Goal: Information Seeking & Learning: Learn about a topic

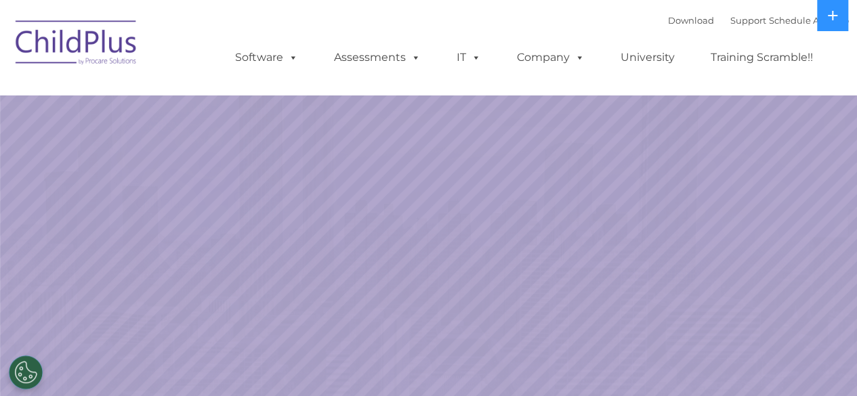
select select "MEDIUM"
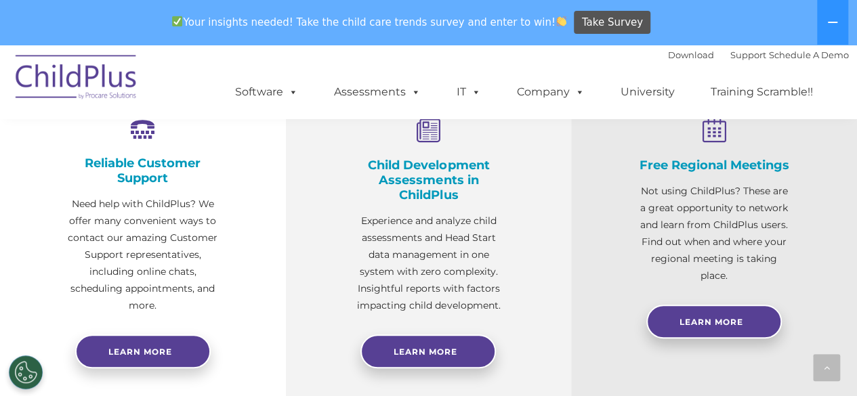
scroll to position [566, 0]
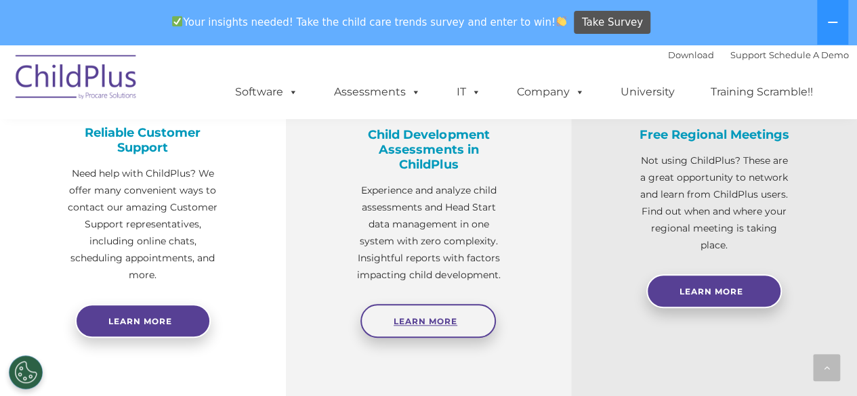
click at [423, 316] on link "Learn More" at bounding box center [427, 321] width 135 height 34
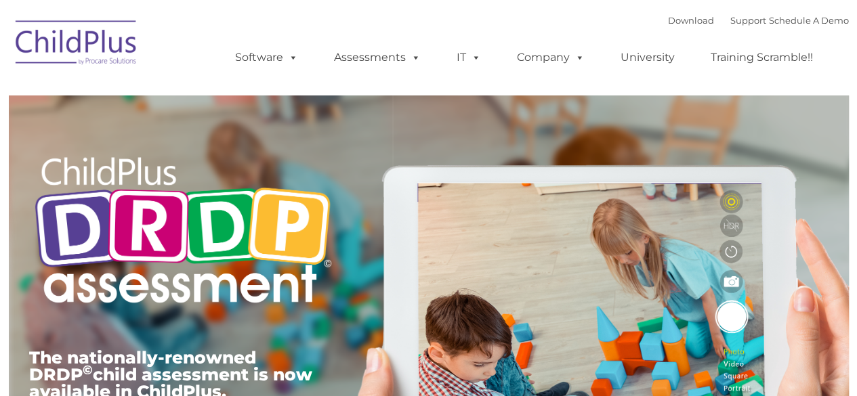
type input ""
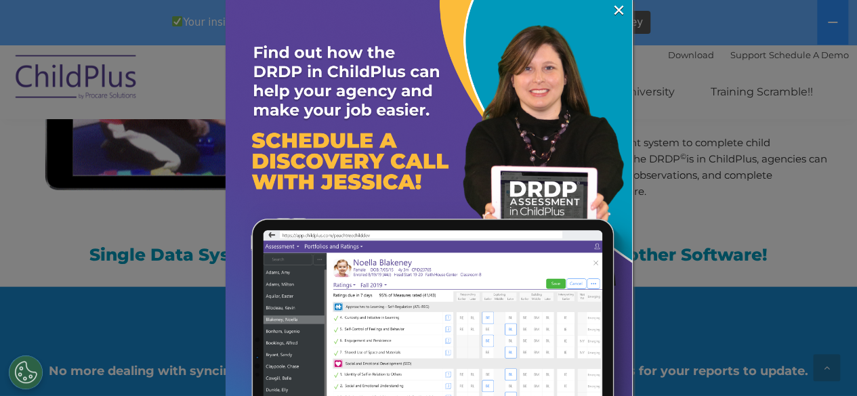
scroll to position [1381, 0]
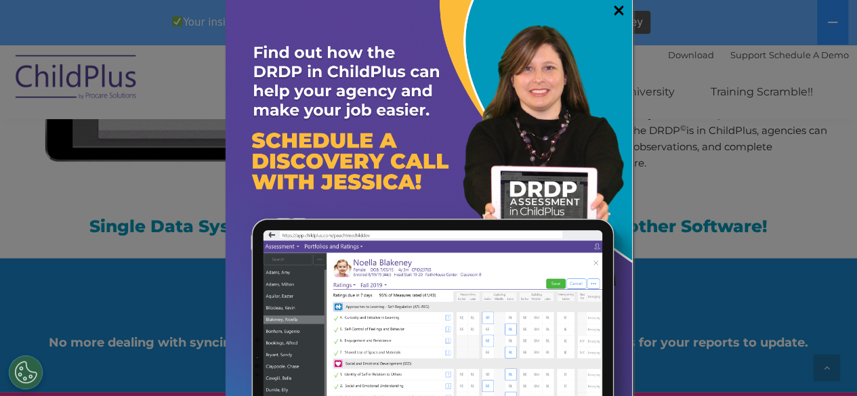
click at [611, 12] on link "×" at bounding box center [619, 10] width 16 height 14
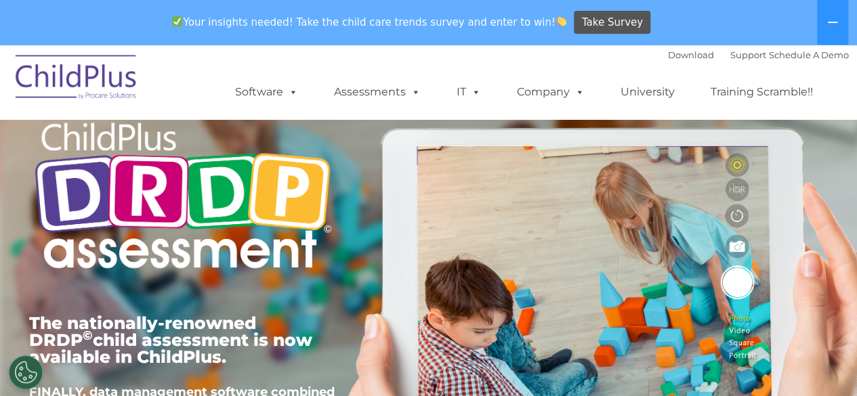
scroll to position [0, 0]
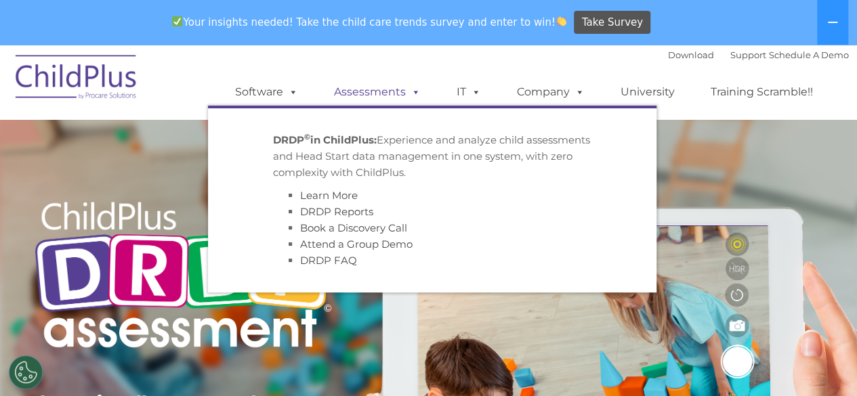
click at [401, 90] on link "Assessments" at bounding box center [377, 92] width 114 height 27
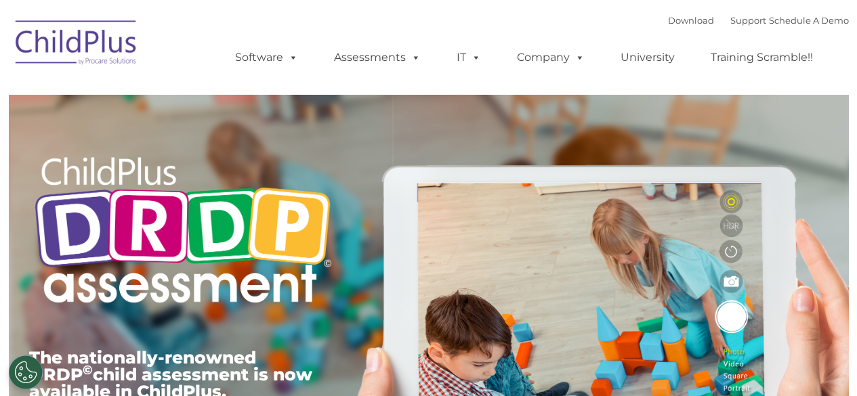
type input ""
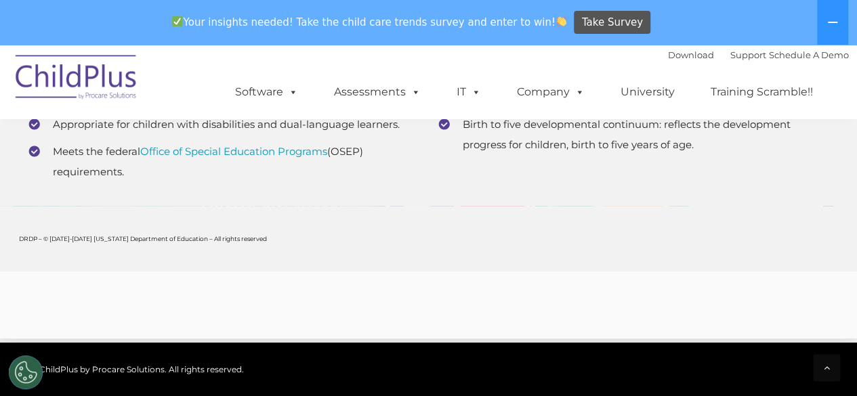
scroll to position [5545, 0]
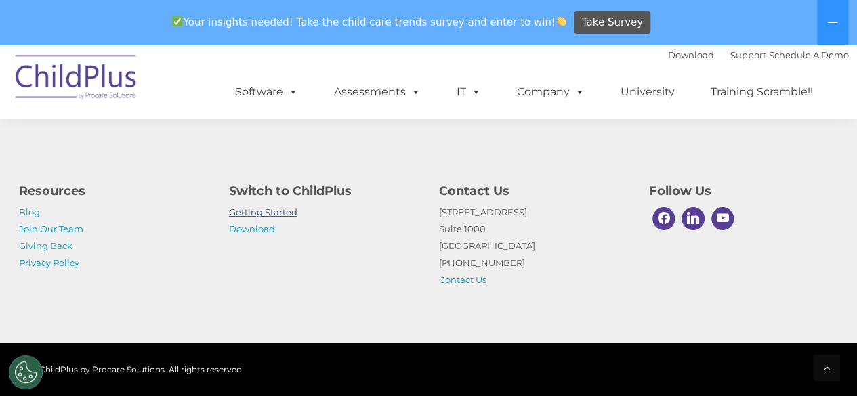
click at [237, 215] on link "Getting Started" at bounding box center [263, 212] width 68 height 11
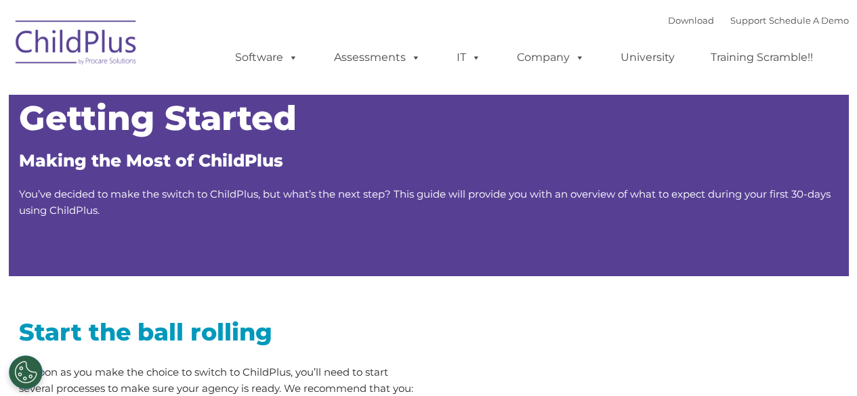
type input ""
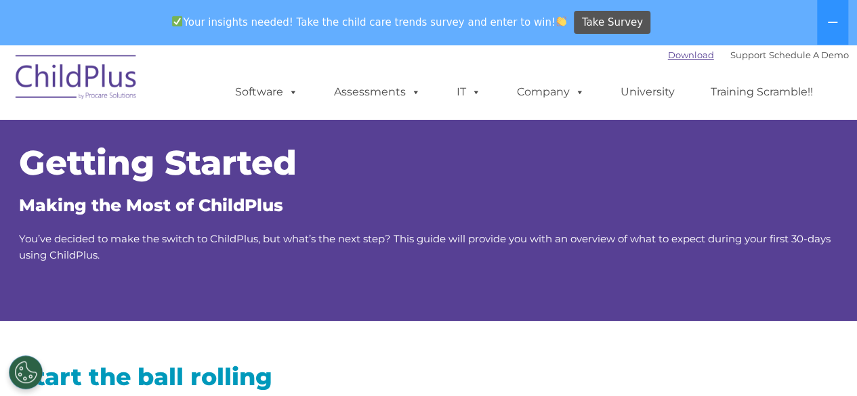
click at [668, 54] on link "Download" at bounding box center [691, 54] width 46 height 11
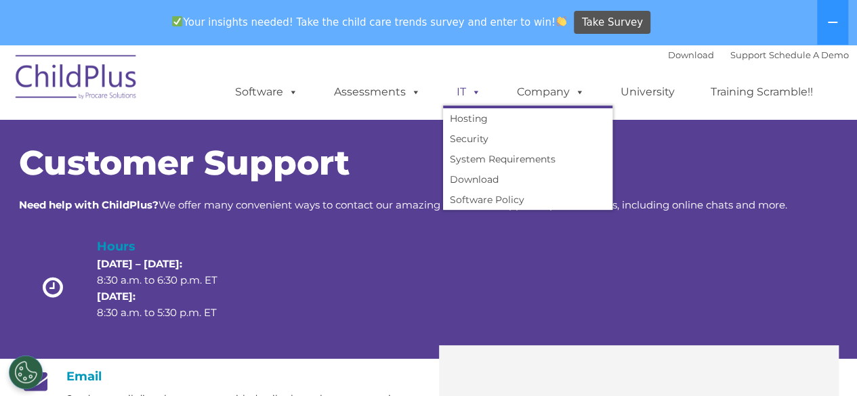
click at [473, 96] on span at bounding box center [473, 91] width 15 height 13
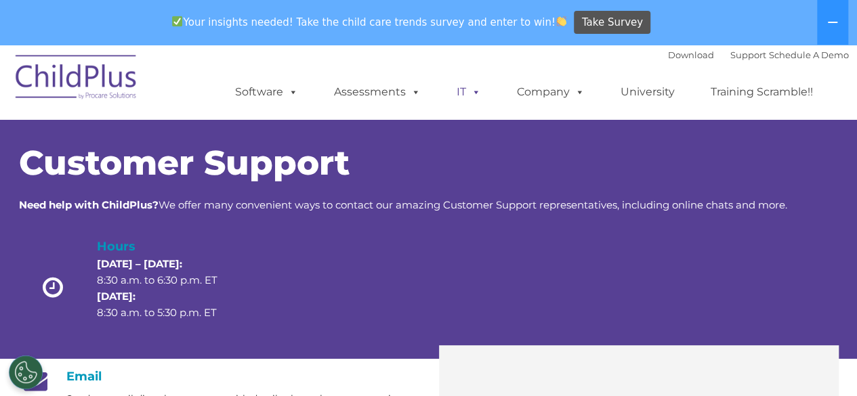
click at [473, 96] on span at bounding box center [473, 91] width 15 height 13
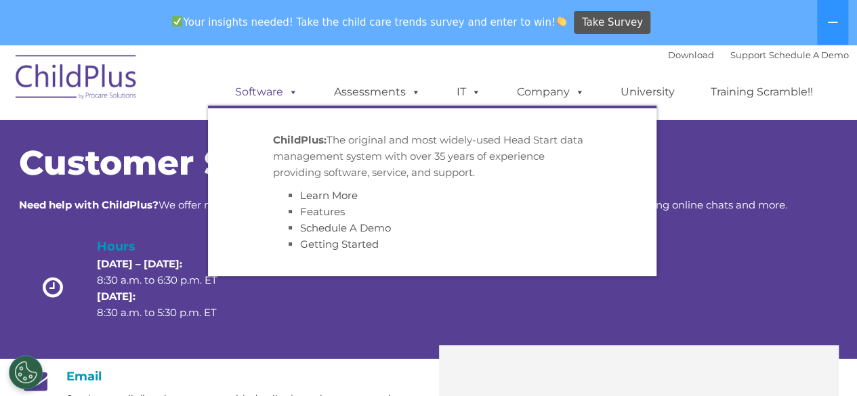
click at [272, 97] on link "Software" at bounding box center [267, 92] width 90 height 27
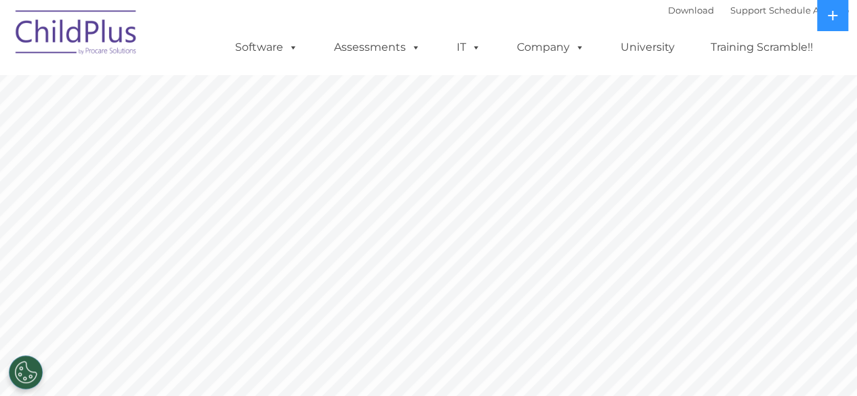
drag, startPoint x: 0, startPoint y: 0, endPoint x: 293, endPoint y: 136, distance: 322.8
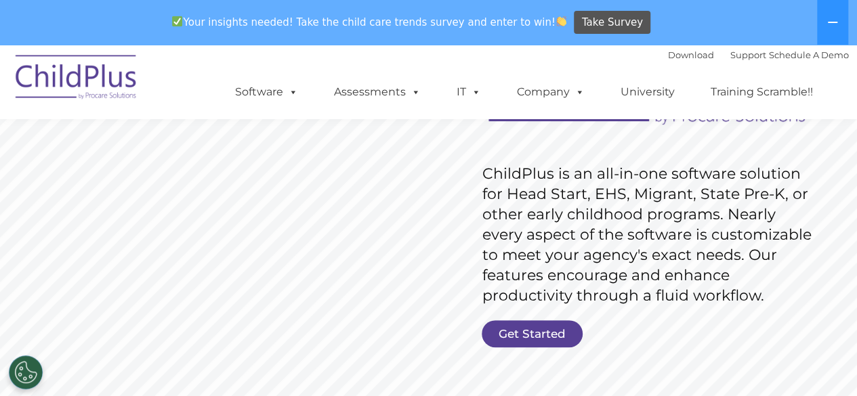
scroll to position [171, 0]
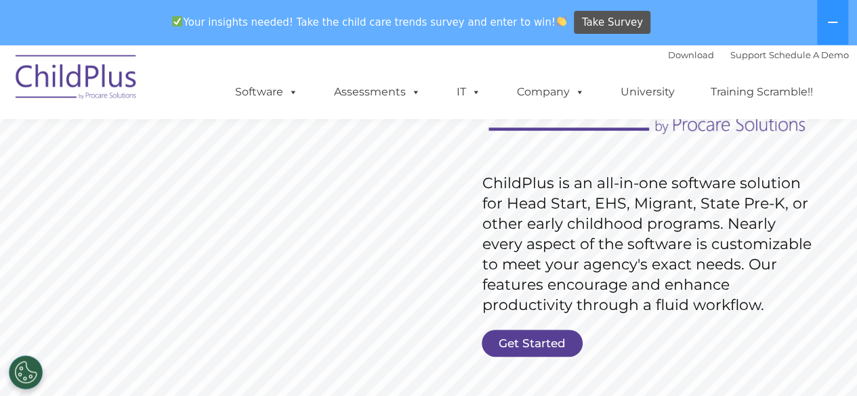
click at [502, 360] on rs-slide "Request Pricing ChildPlus is an all-in-one software solution for Head Start, EH…" at bounding box center [428, 226] width 857 height 610
click at [517, 340] on link "Get Started" at bounding box center [532, 343] width 101 height 27
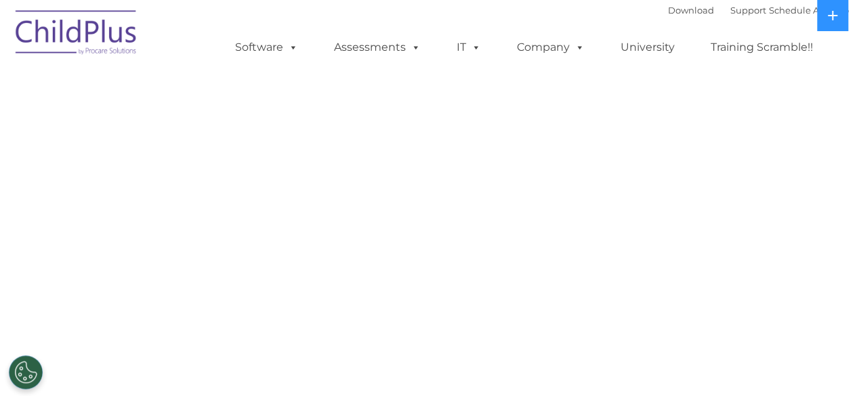
select select "MEDIUM"
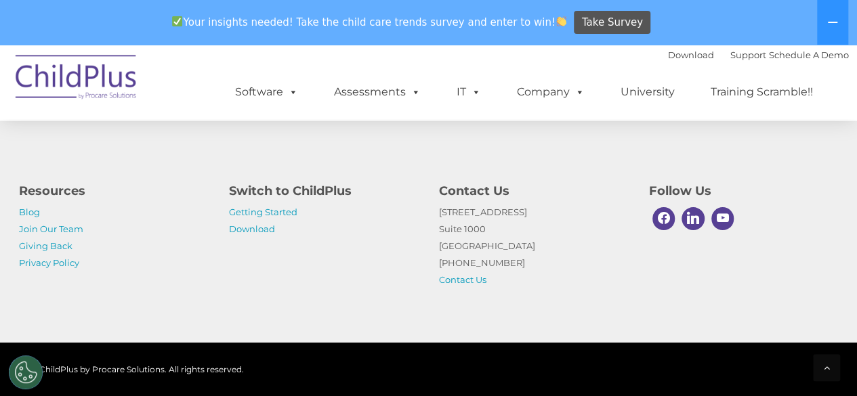
scroll to position [810, 0]
click at [68, 96] on img at bounding box center [76, 79] width 135 height 68
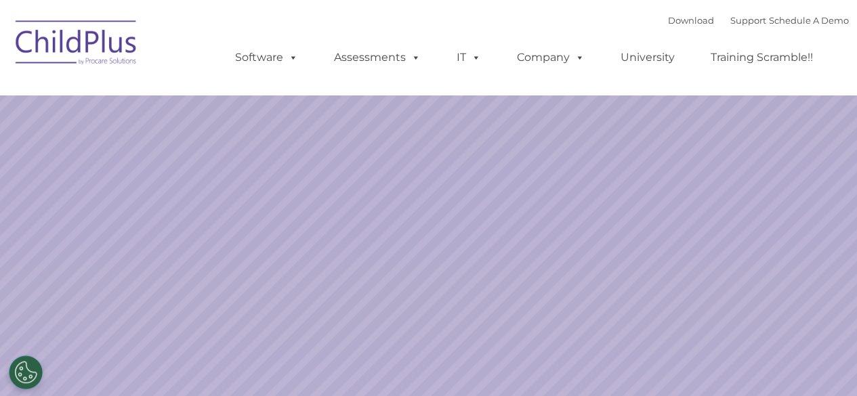
select select "MEDIUM"
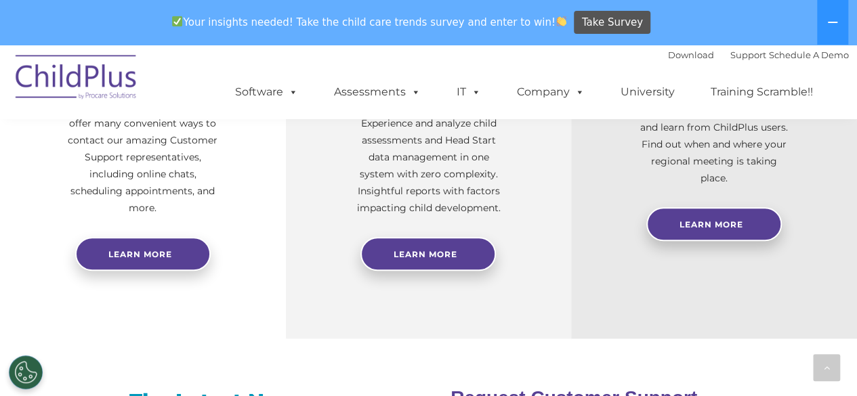
scroll to position [631, 0]
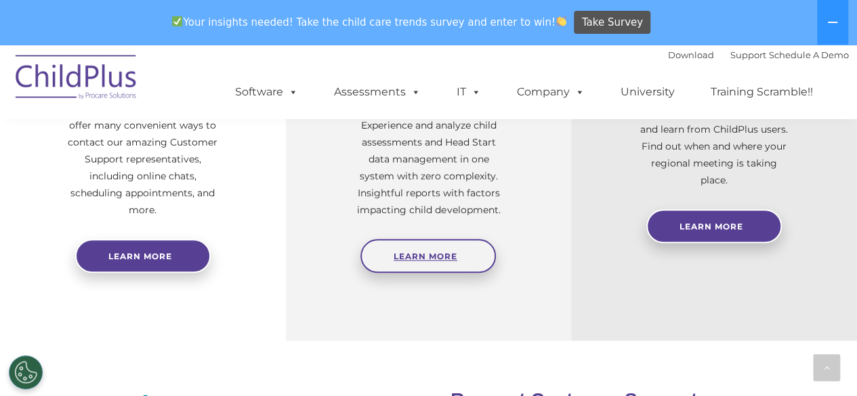
click at [446, 249] on link "Learn More" at bounding box center [427, 256] width 135 height 34
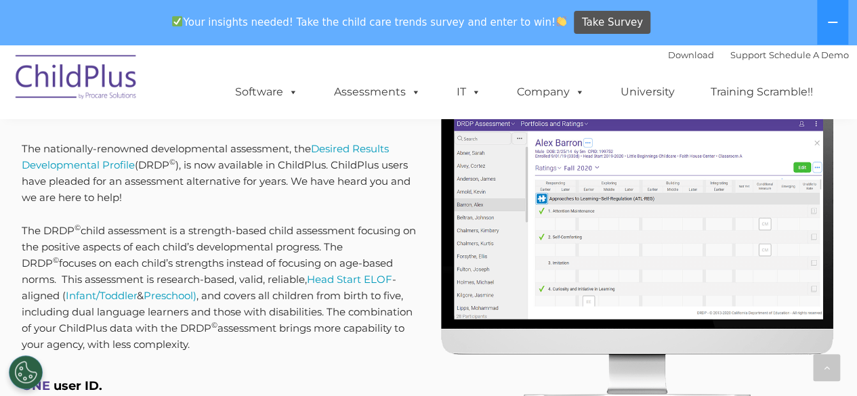
scroll to position [609, 0]
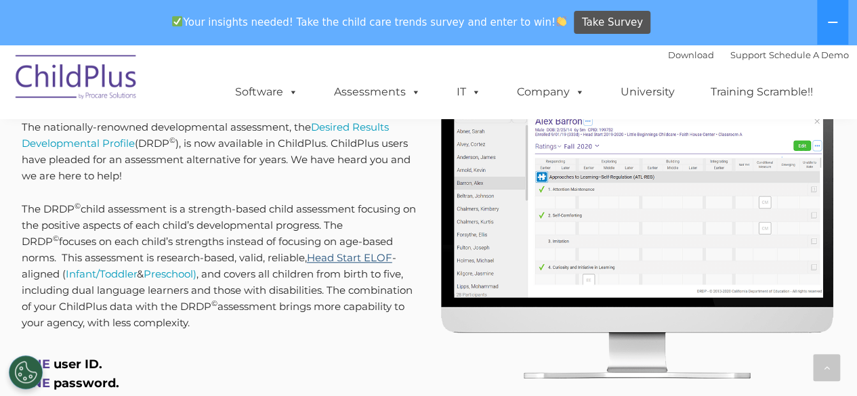
click at [316, 256] on link "Head Start ELOF" at bounding box center [349, 257] width 85 height 13
click at [378, 123] on link "Desired Results Developmental Profile" at bounding box center [205, 135] width 367 height 29
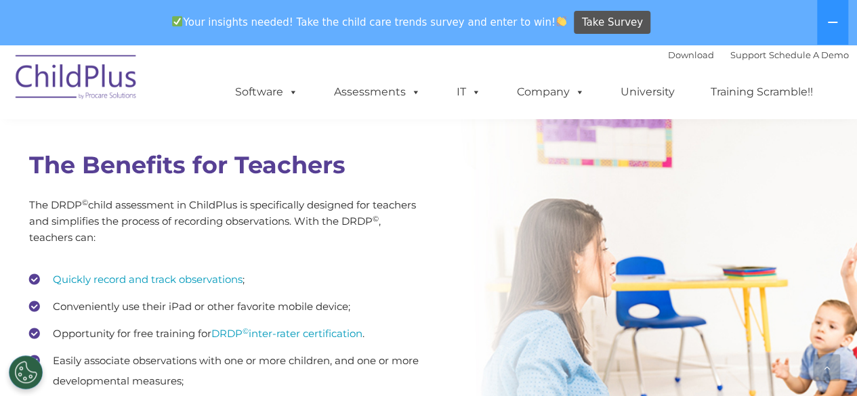
scroll to position [1839, 0]
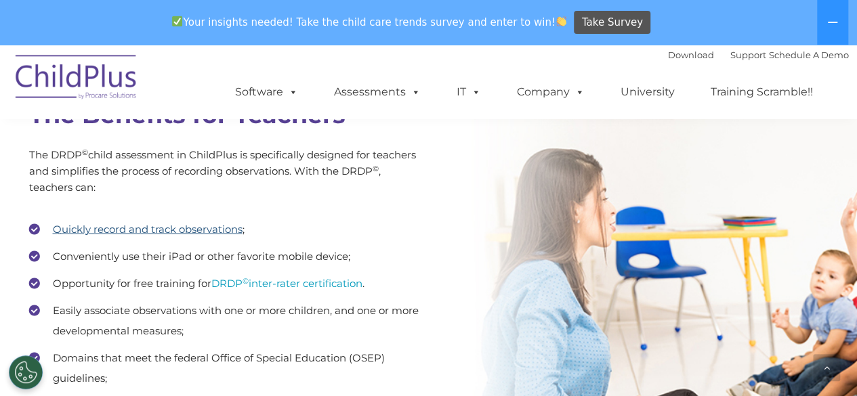
click at [205, 228] on link "Quickly record and track observations" at bounding box center [148, 229] width 190 height 13
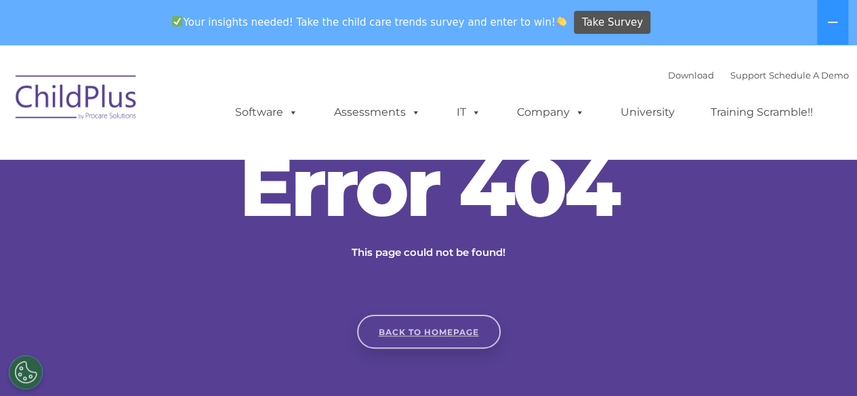
click at [444, 333] on link "Back to homepage" at bounding box center [429, 332] width 144 height 34
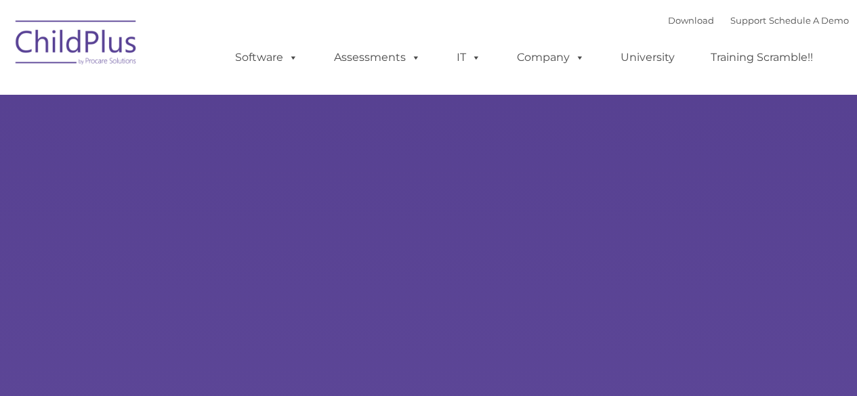
type input ""
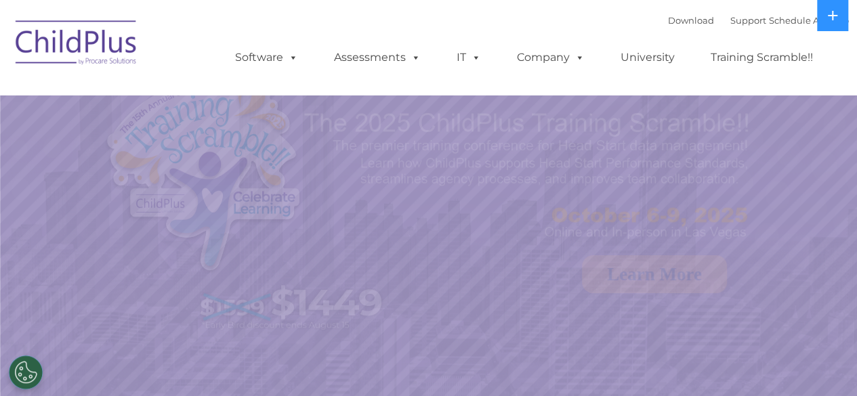
select select "MEDIUM"
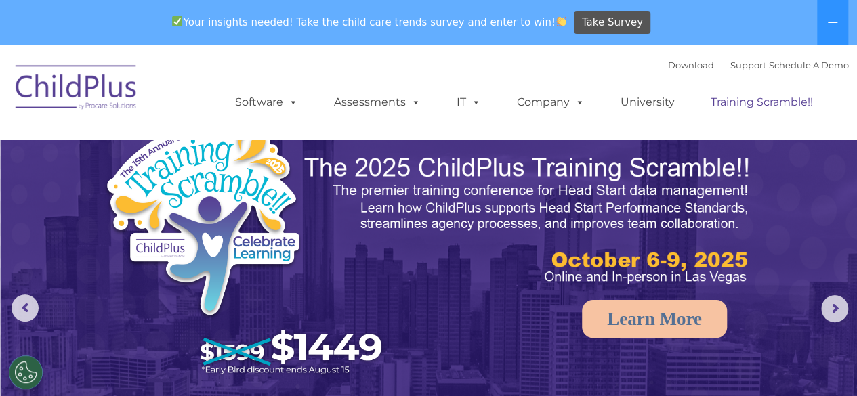
click at [755, 107] on link "Training Scramble!!" at bounding box center [761, 102] width 129 height 27
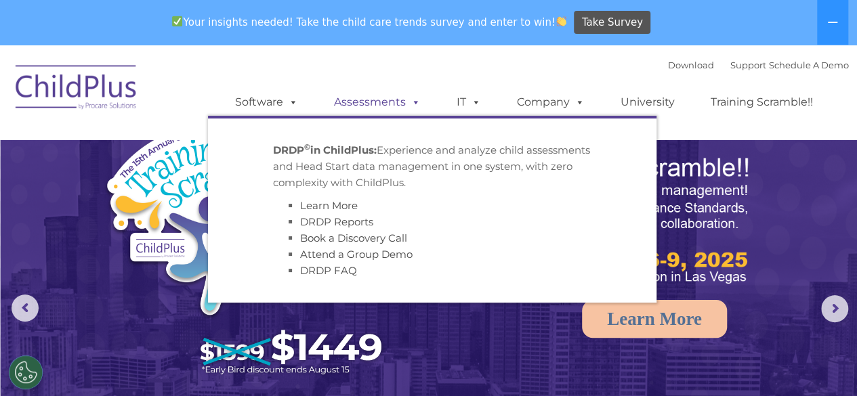
click at [398, 108] on link "Assessments" at bounding box center [377, 102] width 114 height 27
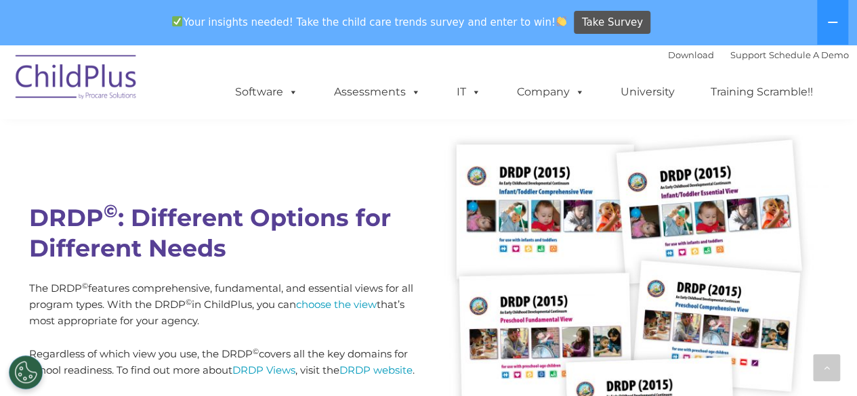
scroll to position [3616, 0]
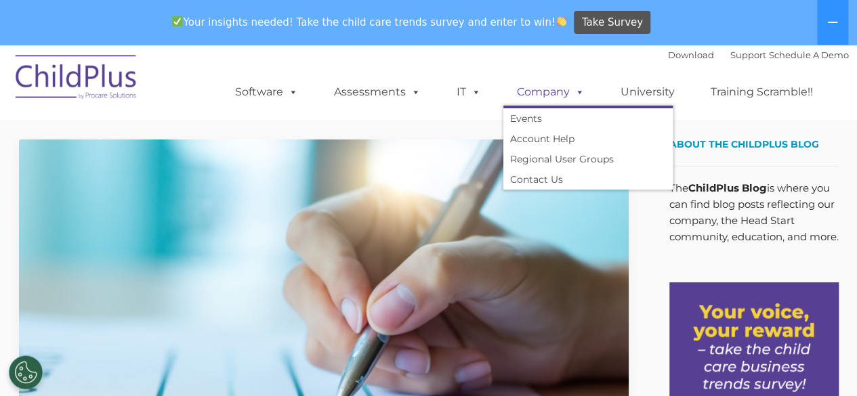
click at [566, 89] on link "Company" at bounding box center [550, 92] width 95 height 27
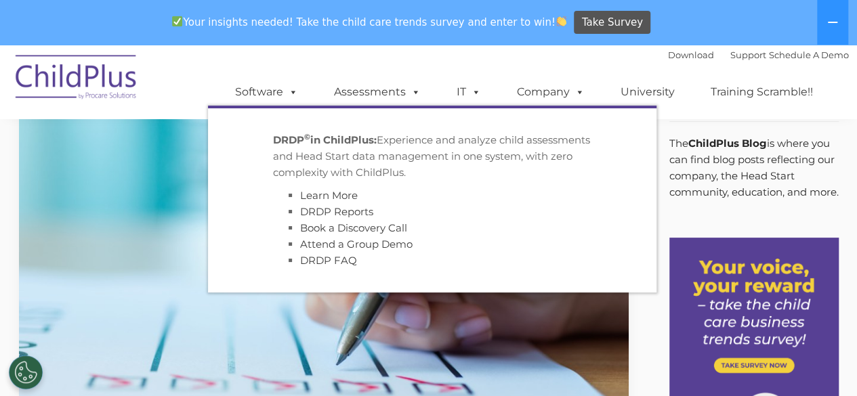
click at [346, 143] on strong "DRDP © in ChildPlus:" at bounding box center [325, 139] width 104 height 13
click at [346, 215] on link "DRDP Reports" at bounding box center [336, 211] width 73 height 13
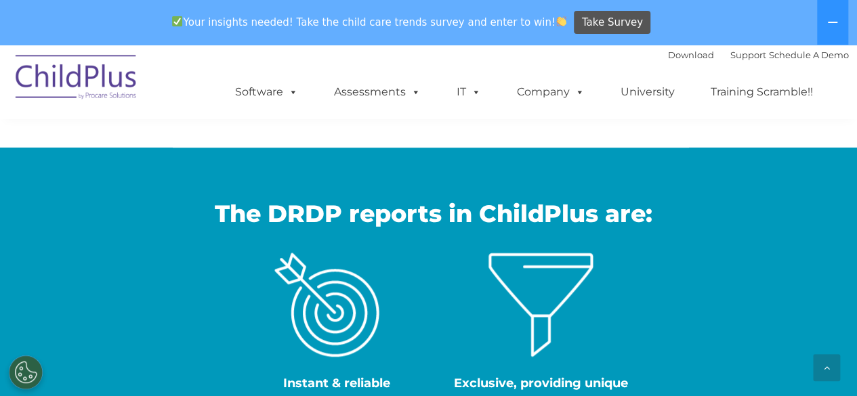
scroll to position [454, 0]
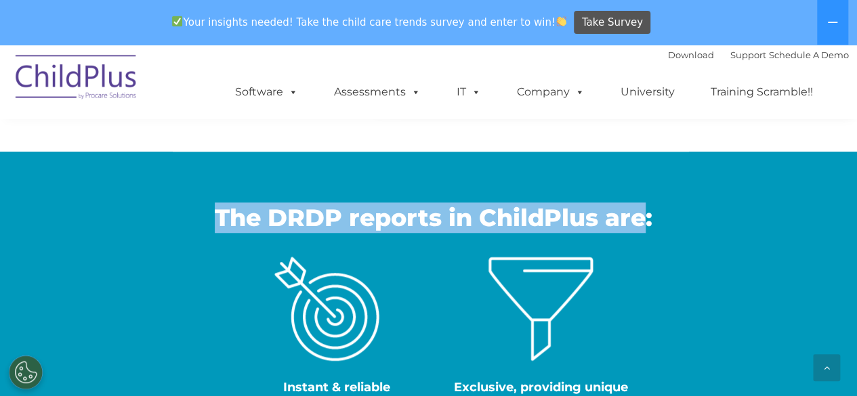
drag, startPoint x: 641, startPoint y: 251, endPoint x: 862, endPoint y: 145, distance: 244.8
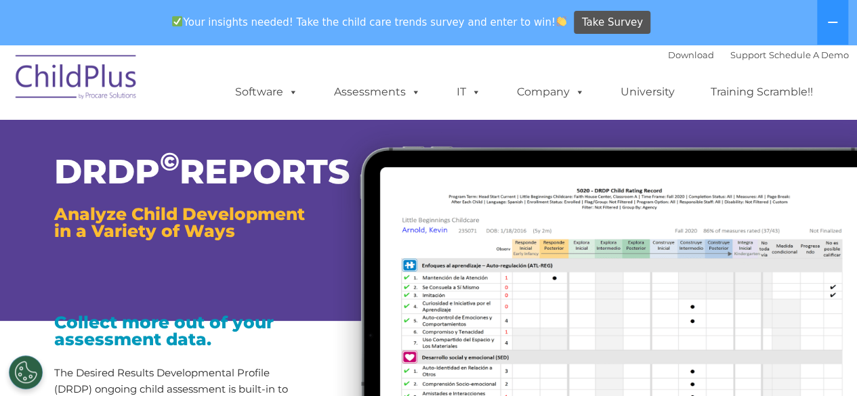
scroll to position [0, 0]
